Goal: Information Seeking & Learning: Learn about a topic

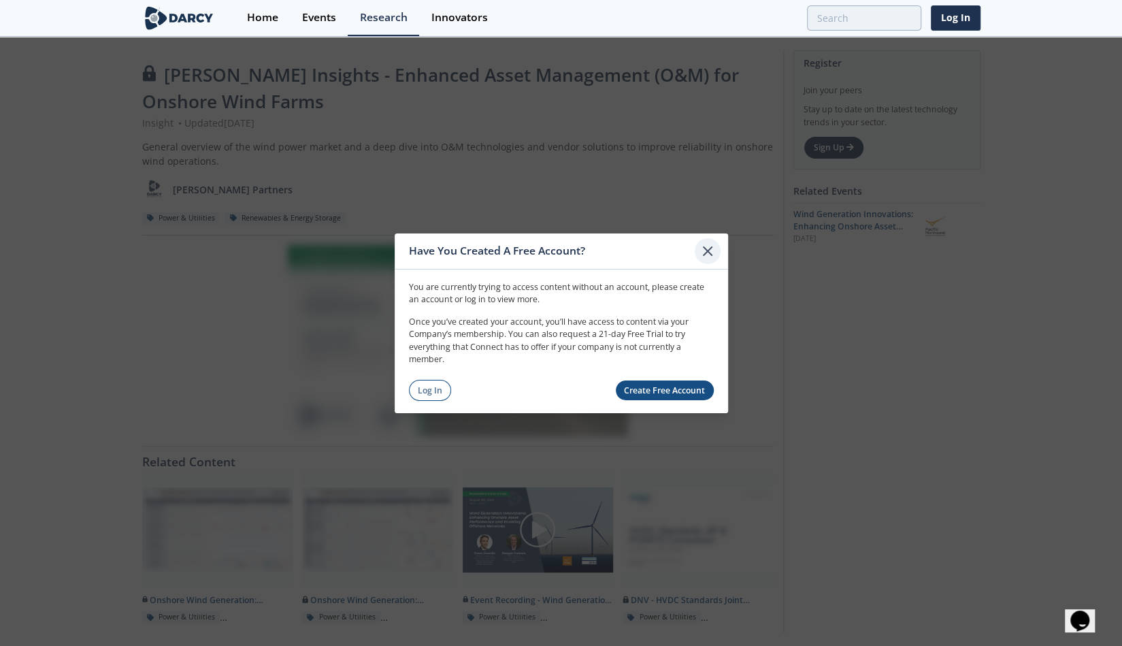
click at [711, 245] on icon at bounding box center [708, 250] width 16 height 16
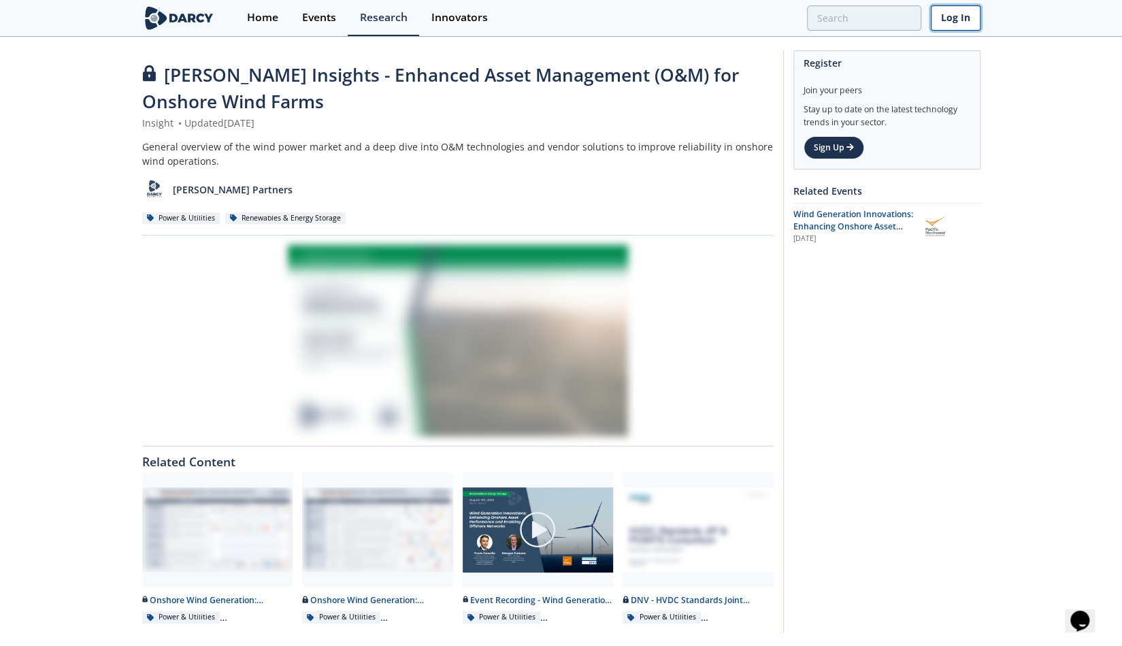
click at [957, 24] on link "Log In" at bounding box center [956, 17] width 50 height 25
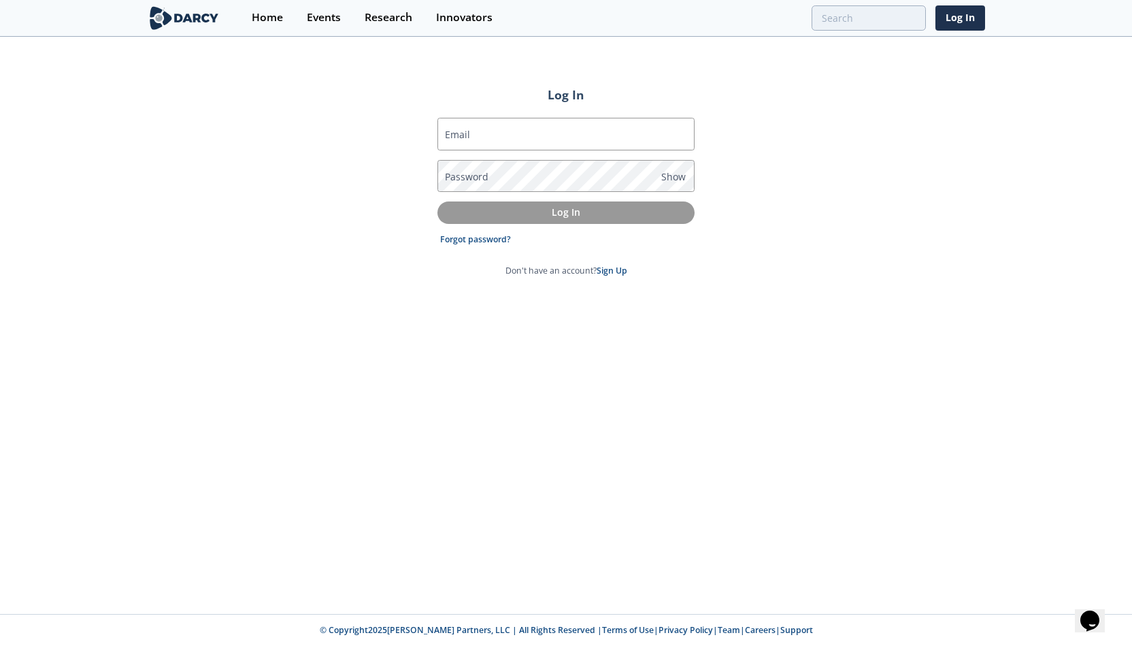
type input "[PERSON_NAME][EMAIL_ADDRESS][PERSON_NAME][DOMAIN_NAME]"
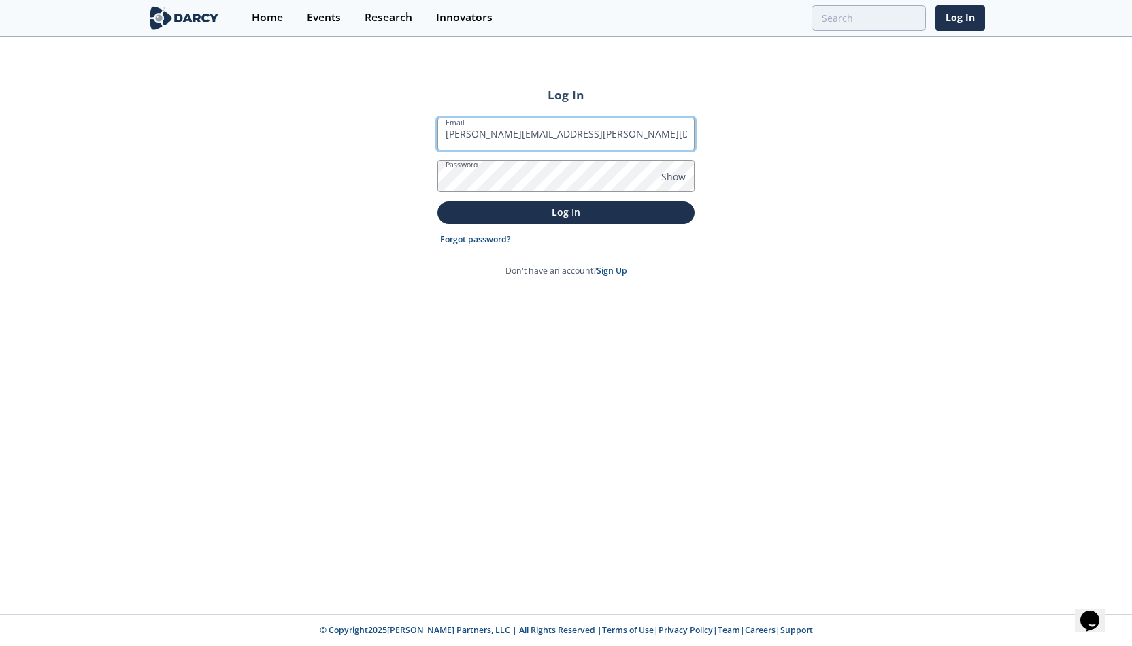
click at [527, 138] on input "[PERSON_NAME][EMAIL_ADDRESS][PERSON_NAME][DOMAIN_NAME]" at bounding box center [566, 134] width 257 height 33
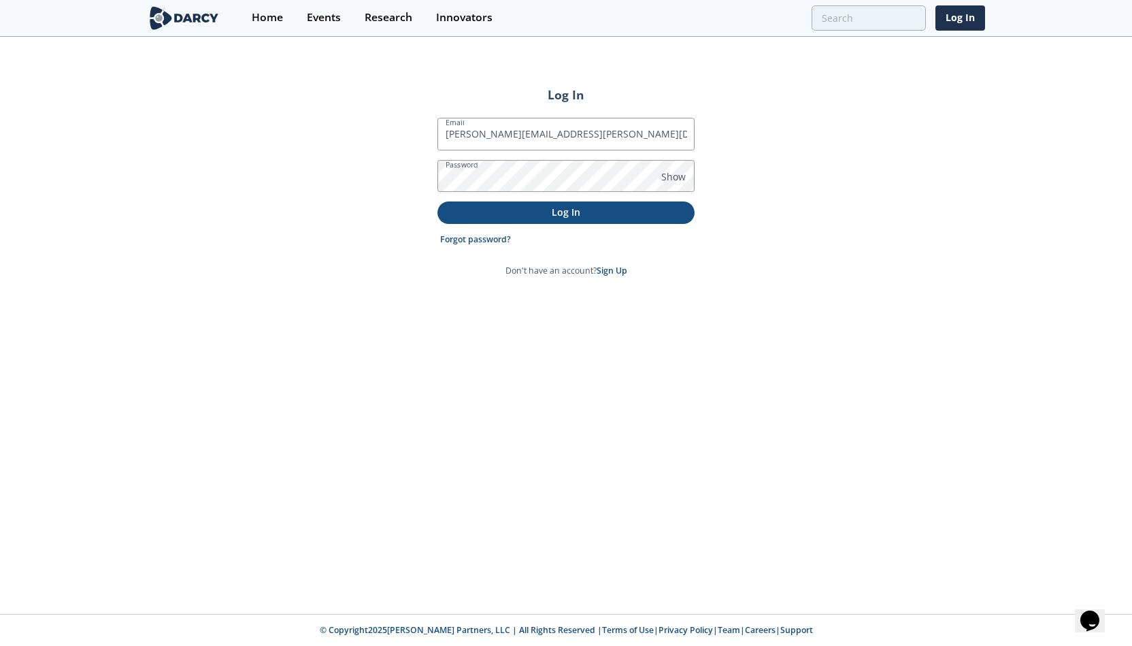
click at [470, 207] on p "Log In" at bounding box center [566, 212] width 238 height 14
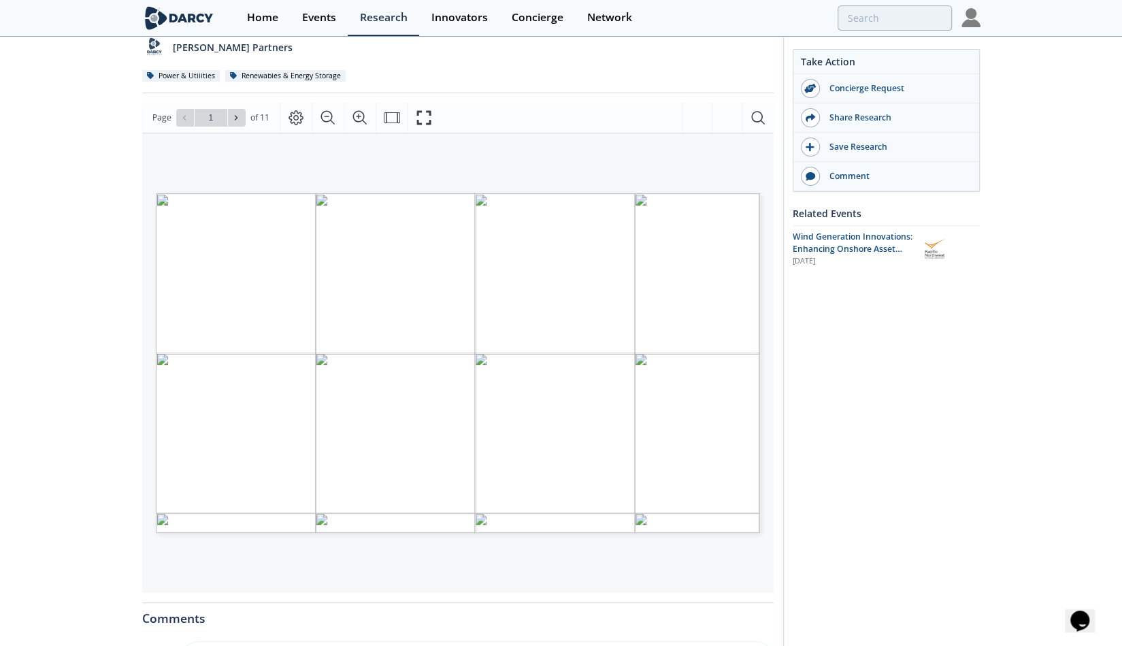
scroll to position [204, 0]
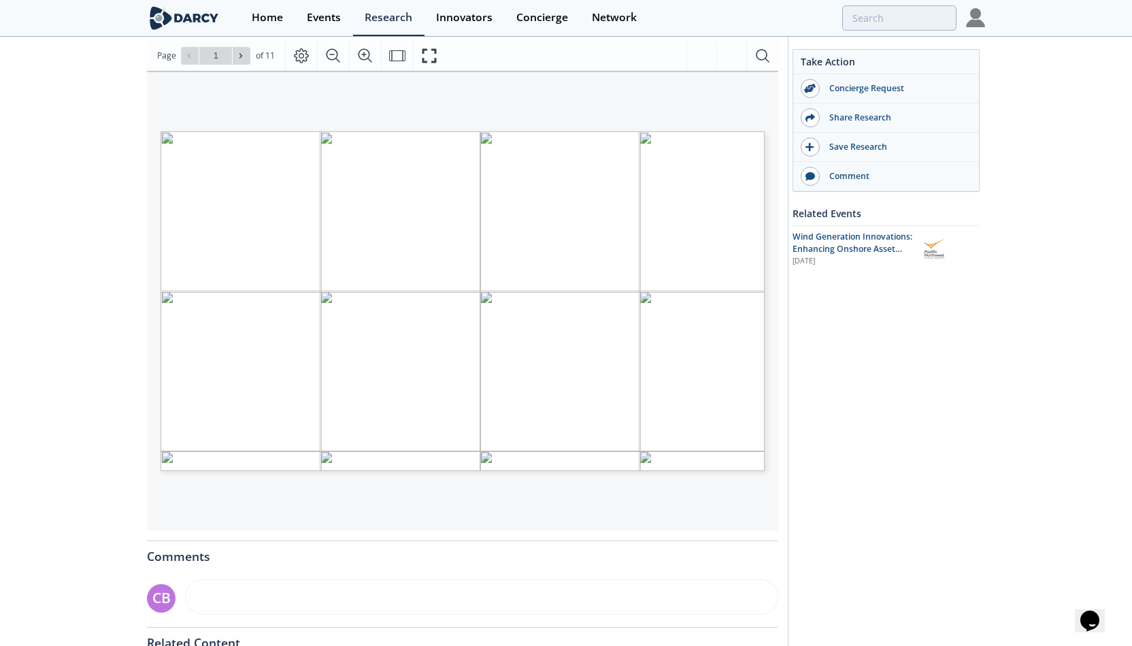
type input "2"
type input "3"
type input "2"
click at [125, 189] on div "[PERSON_NAME] Insights - Enhanced Asset Management (O&M) for Onshore Wind Farms…" at bounding box center [561, 333] width 1122 height 999
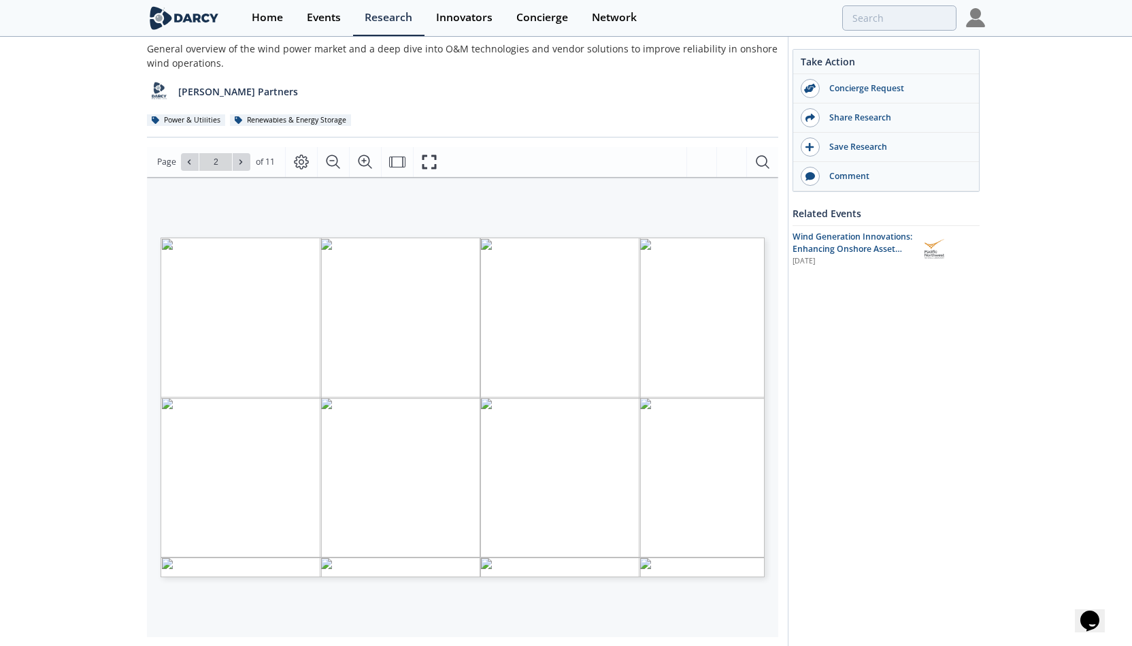
scroll to position [68, 0]
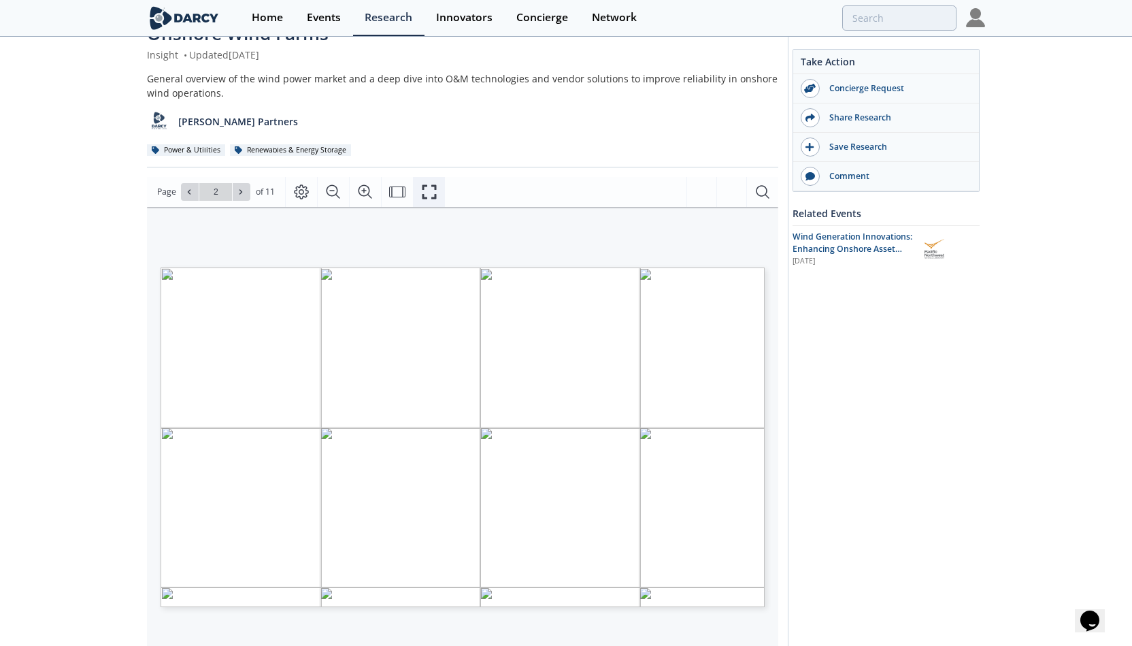
click at [421, 191] on icon "Fullscreen" at bounding box center [429, 192] width 16 height 16
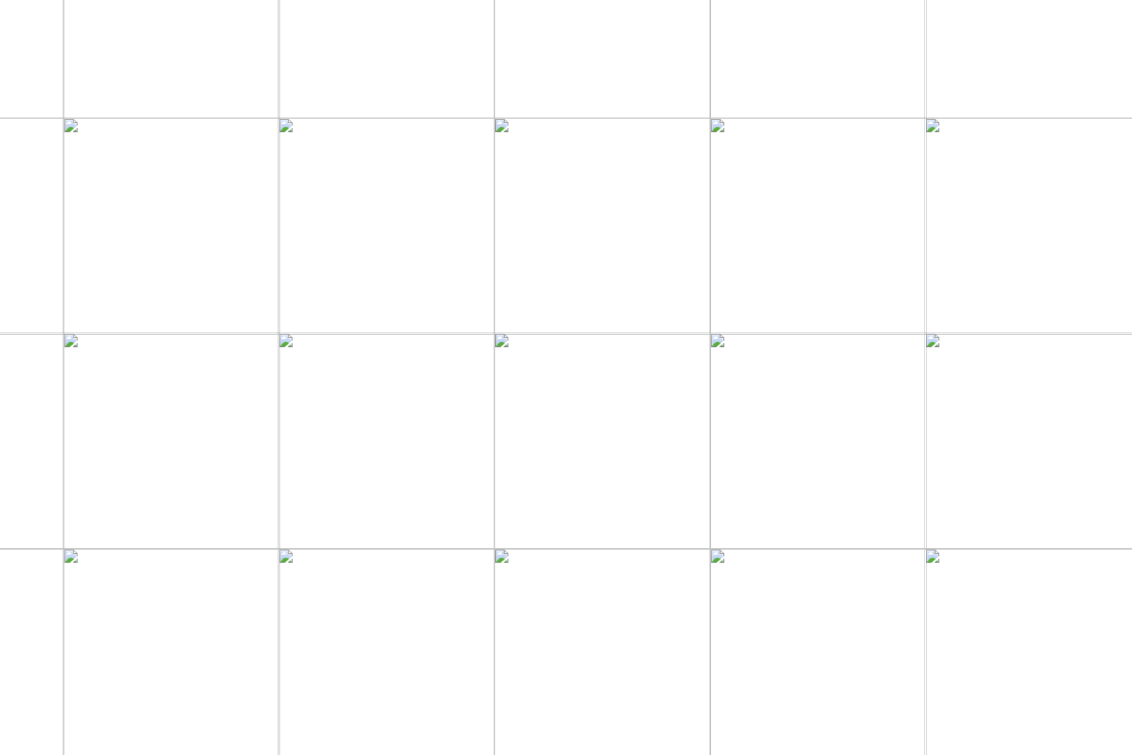
scroll to position [112, 167]
drag, startPoint x: 293, startPoint y: 340, endPoint x: 365, endPoint y: 343, distance: 72.2
drag, startPoint x: 386, startPoint y: 311, endPoint x: 357, endPoint y: 311, distance: 29.3
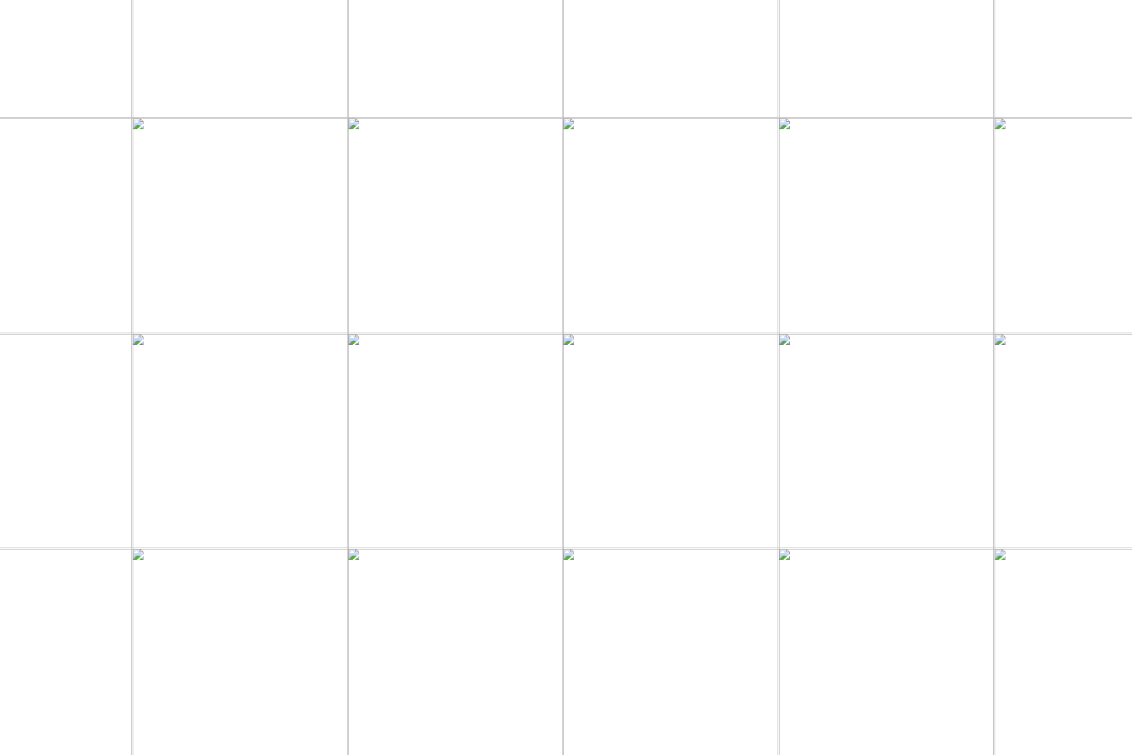
drag, startPoint x: 404, startPoint y: 265, endPoint x: 358, endPoint y: 265, distance: 46.3
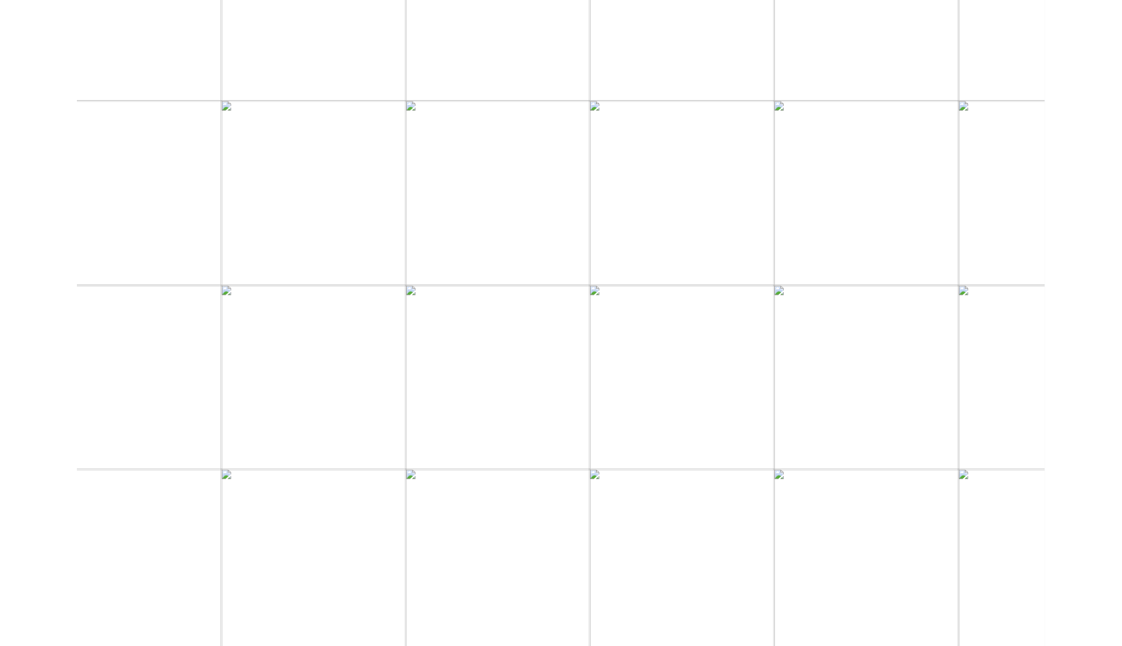
scroll to position [112, 88]
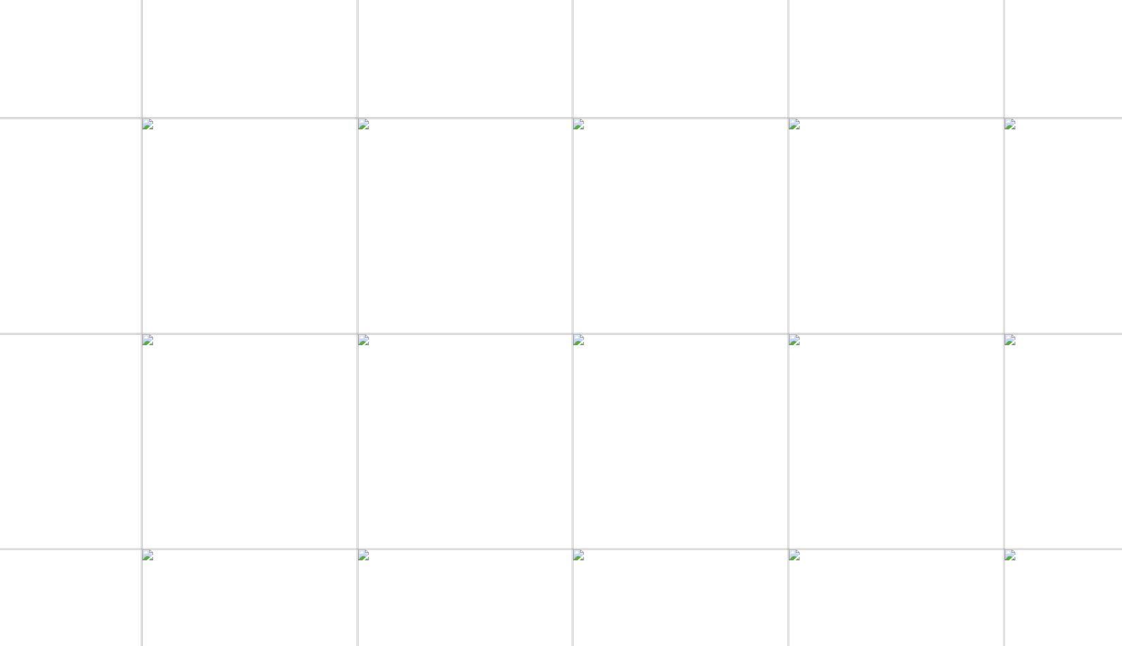
scroll to position [0, 0]
